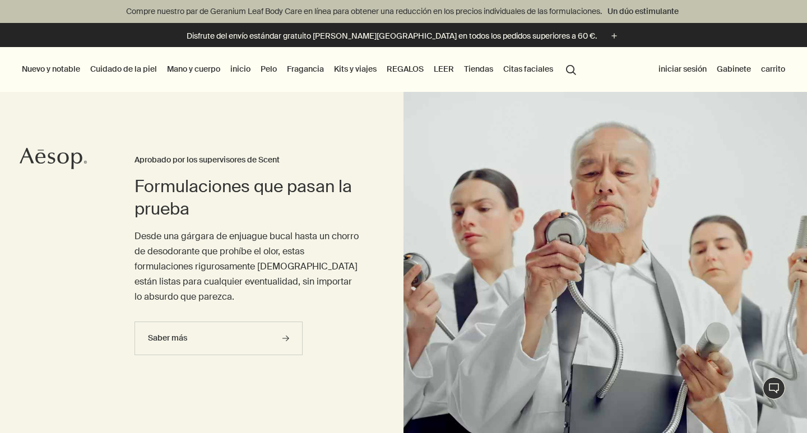
click at [263, 66] on link "Pelo" at bounding box center [268, 69] width 21 height 15
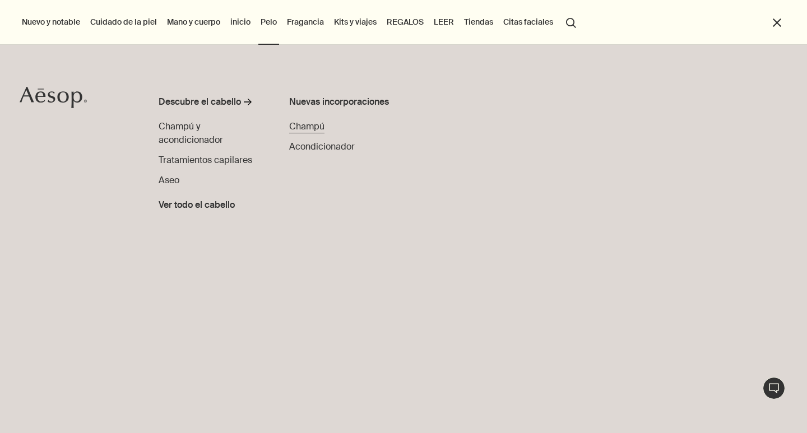
click at [303, 126] on span "Champú" at bounding box center [306, 127] width 35 height 12
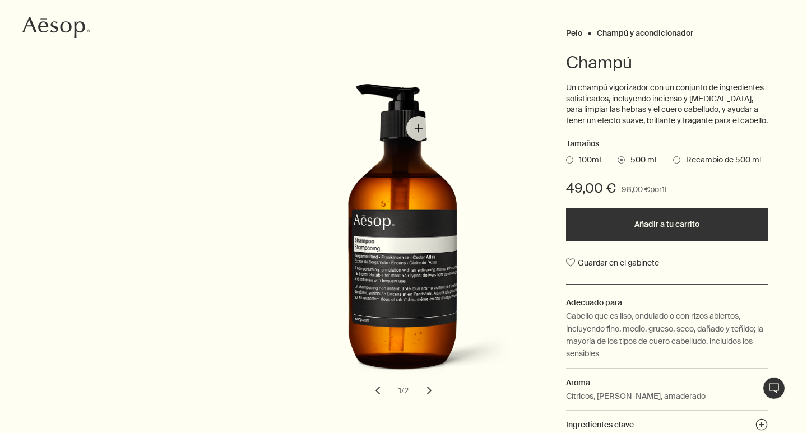
scroll to position [135, 0]
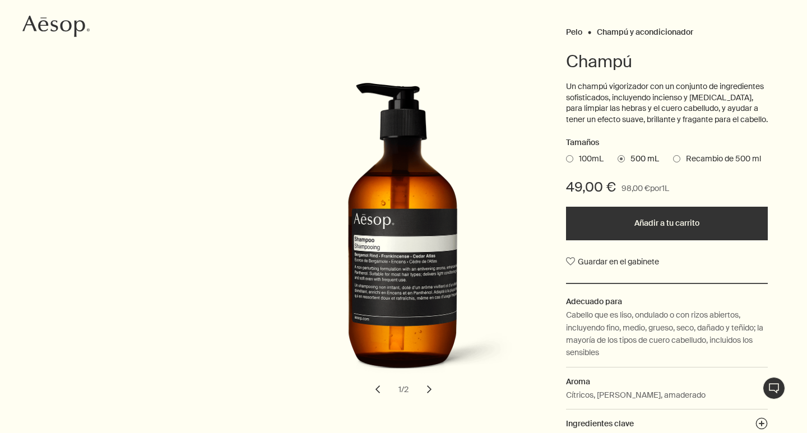
click at [427, 390] on button "chevron" at bounding box center [429, 389] width 25 height 25
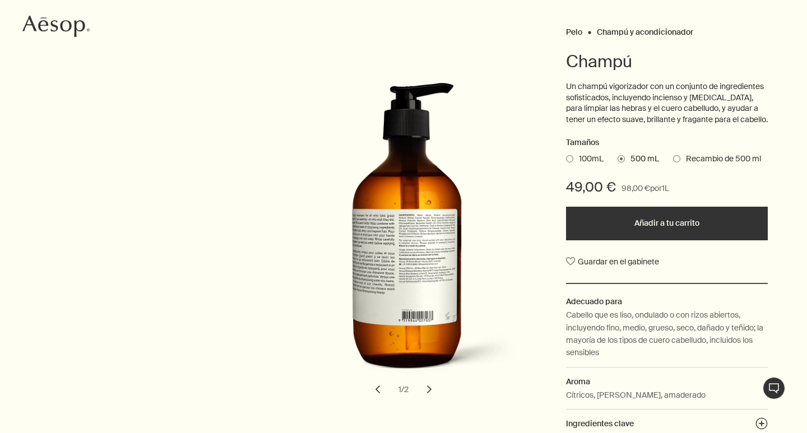
click at [638, 230] on button "Añadir a tu carrito" at bounding box center [667, 224] width 202 height 34
click at [623, 214] on button "Añadido a tu carrito Añadir a tu carrito" at bounding box center [667, 224] width 202 height 34
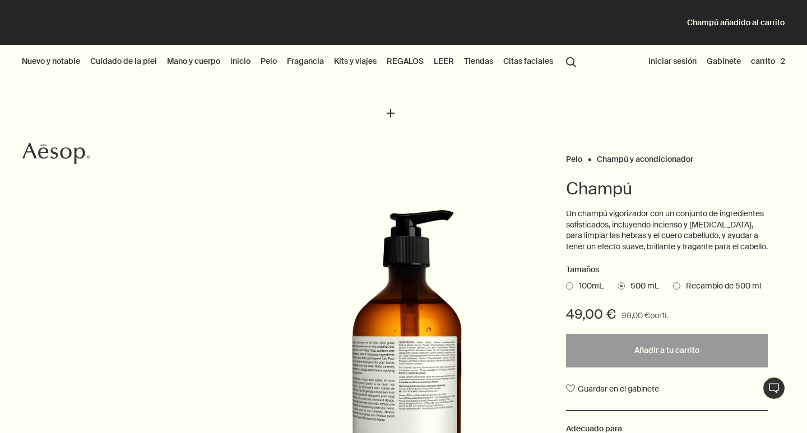
scroll to position [0, 0]
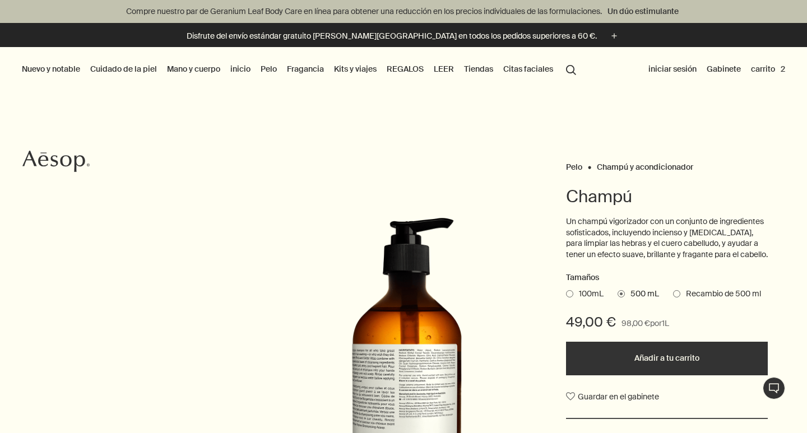
click at [192, 67] on link "Mano y cuerpo" at bounding box center [194, 69] width 58 height 15
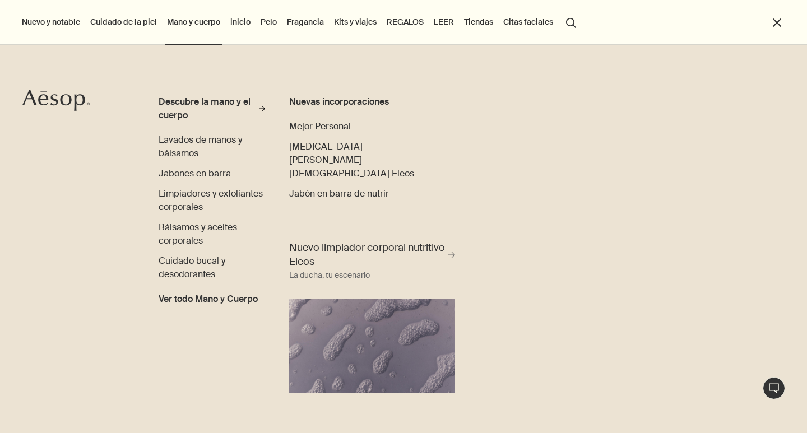
click at [335, 128] on span "Mejor Personal" at bounding box center [320, 127] width 62 height 12
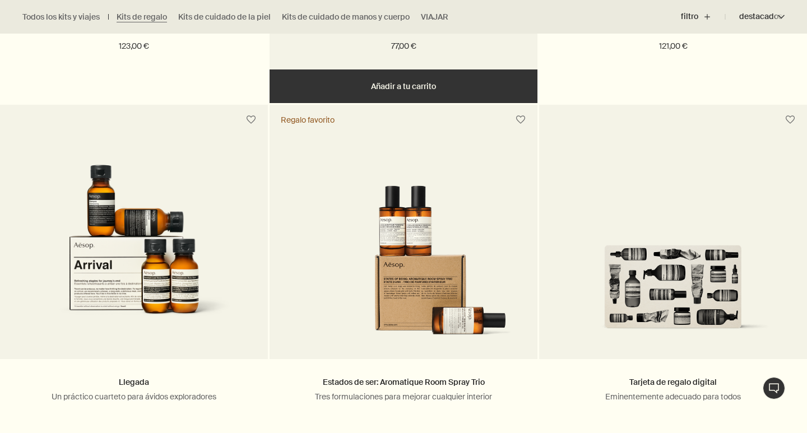
scroll to position [667, 0]
